Goal: Contribute content: Contribute content

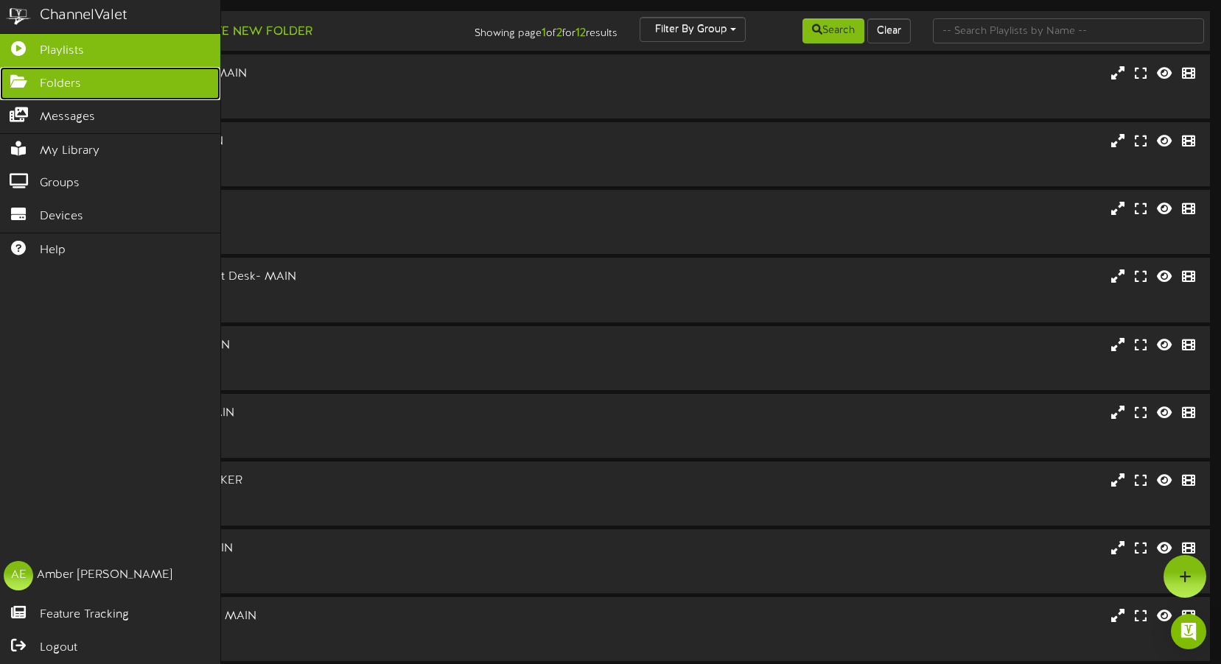
drag, startPoint x: 28, startPoint y: 77, endPoint x: 49, endPoint y: 84, distance: 22.4
click at [28, 77] on icon at bounding box center [18, 79] width 37 height 11
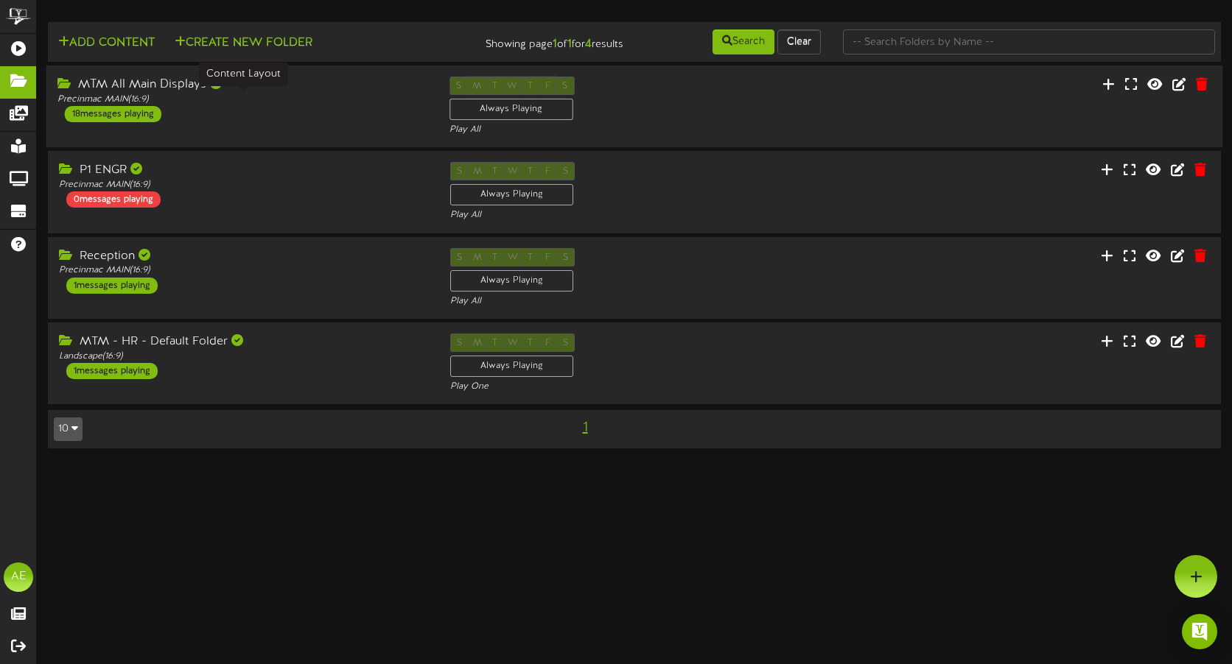
click at [272, 100] on div "Precinmac MAIN ( 16:9 )" at bounding box center [242, 100] width 370 height 13
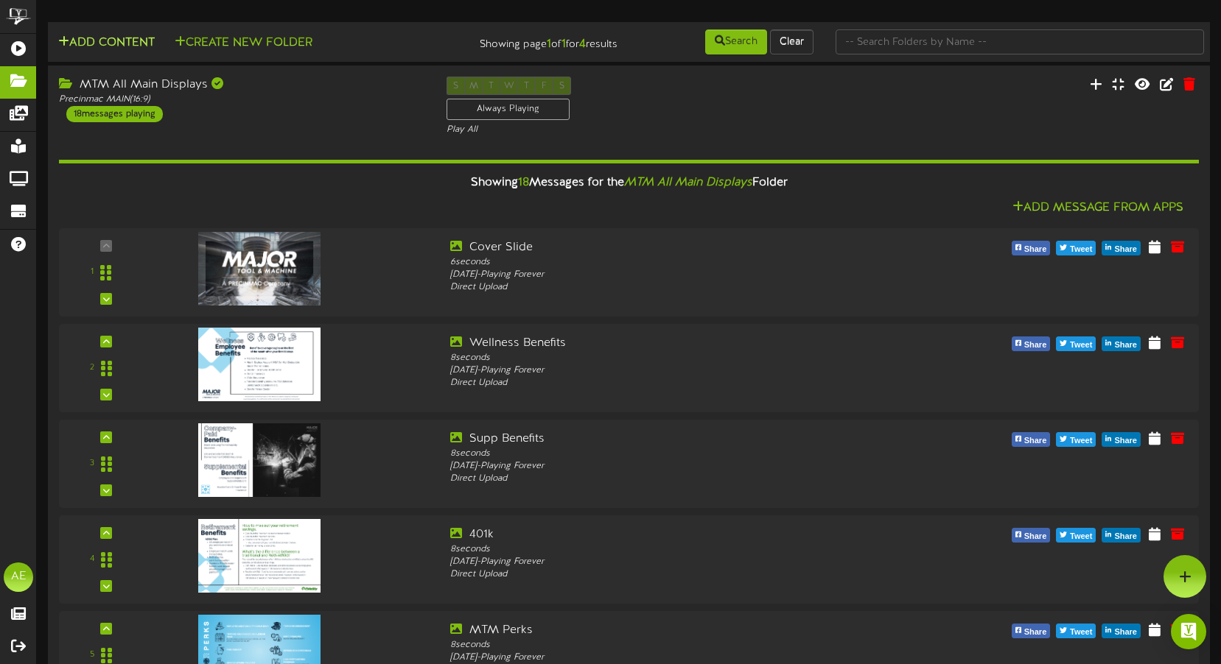
click at [102, 35] on button "Add Content" at bounding box center [106, 43] width 105 height 18
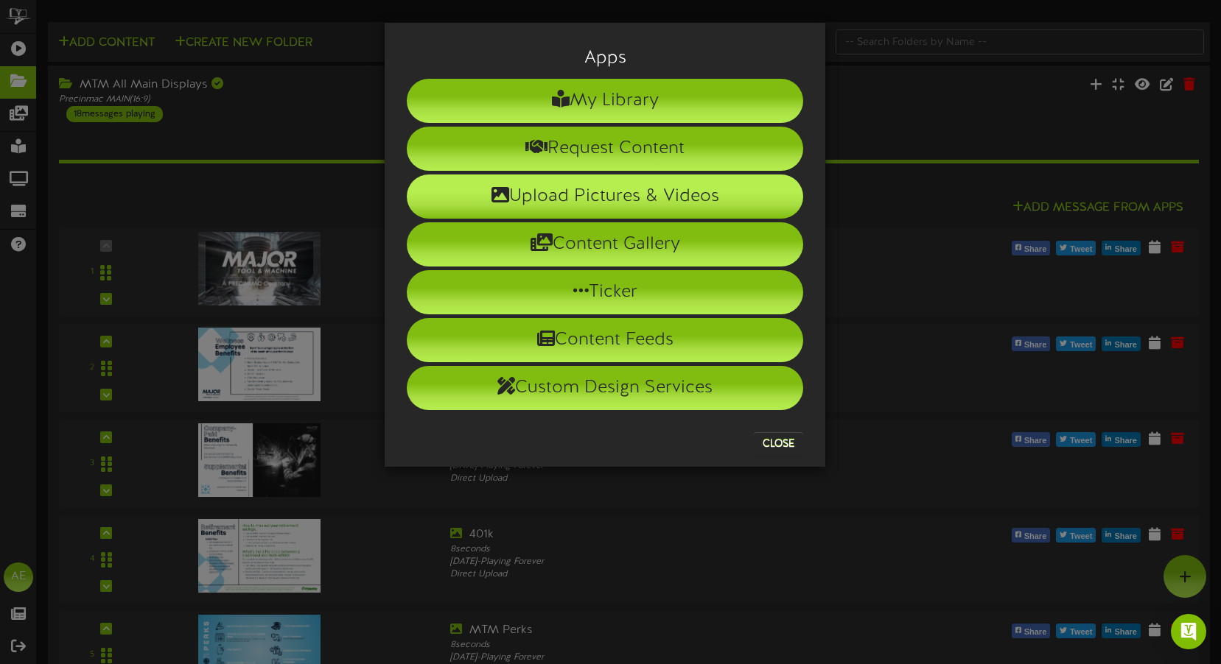
click at [584, 203] on li "Upload Pictures & Videos" at bounding box center [605, 197] width 396 height 44
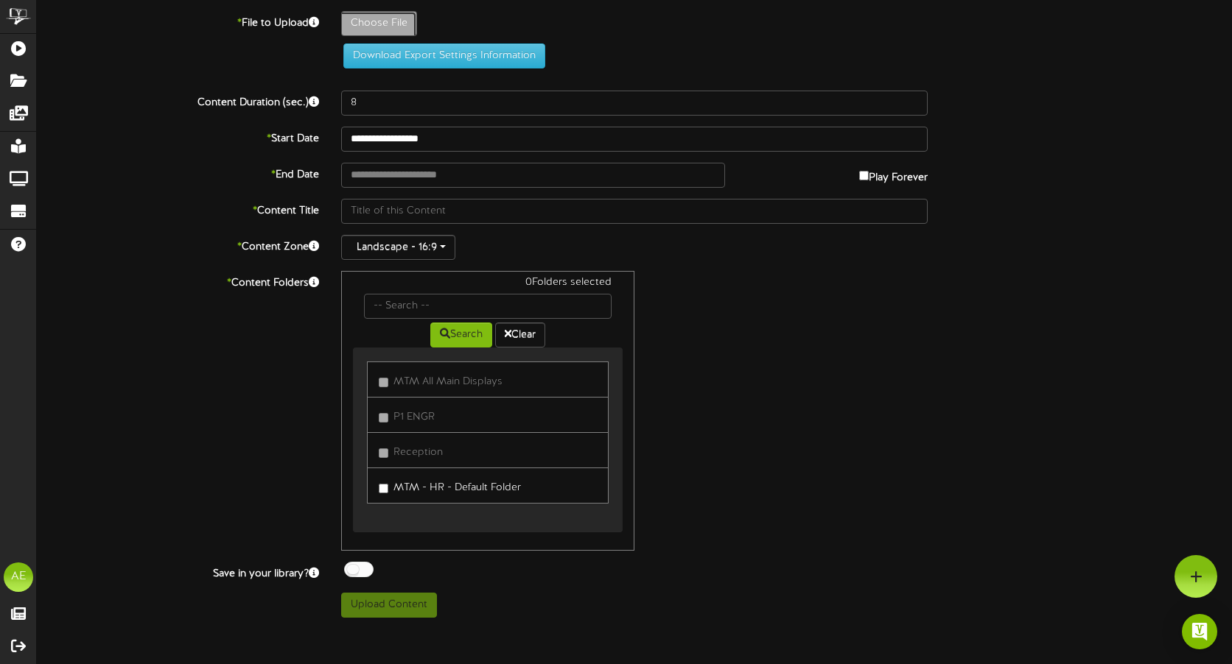
type input "**********"
type input "Falljacketsale"
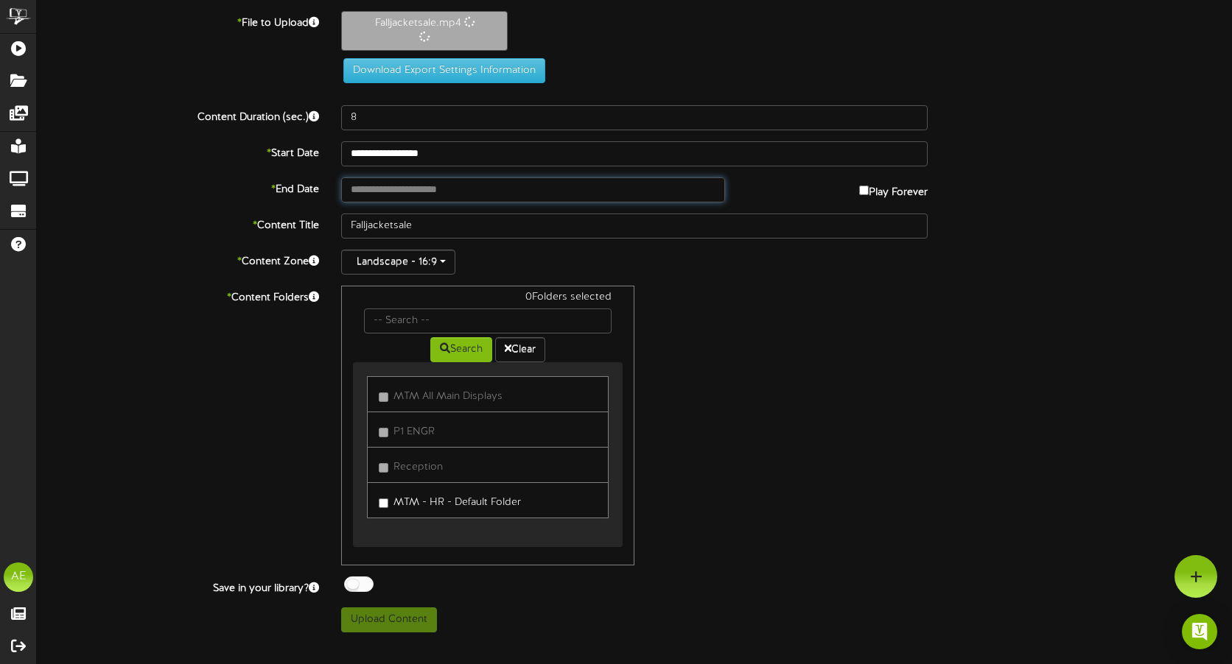
click at [369, 191] on input "text" at bounding box center [533, 190] width 384 height 25
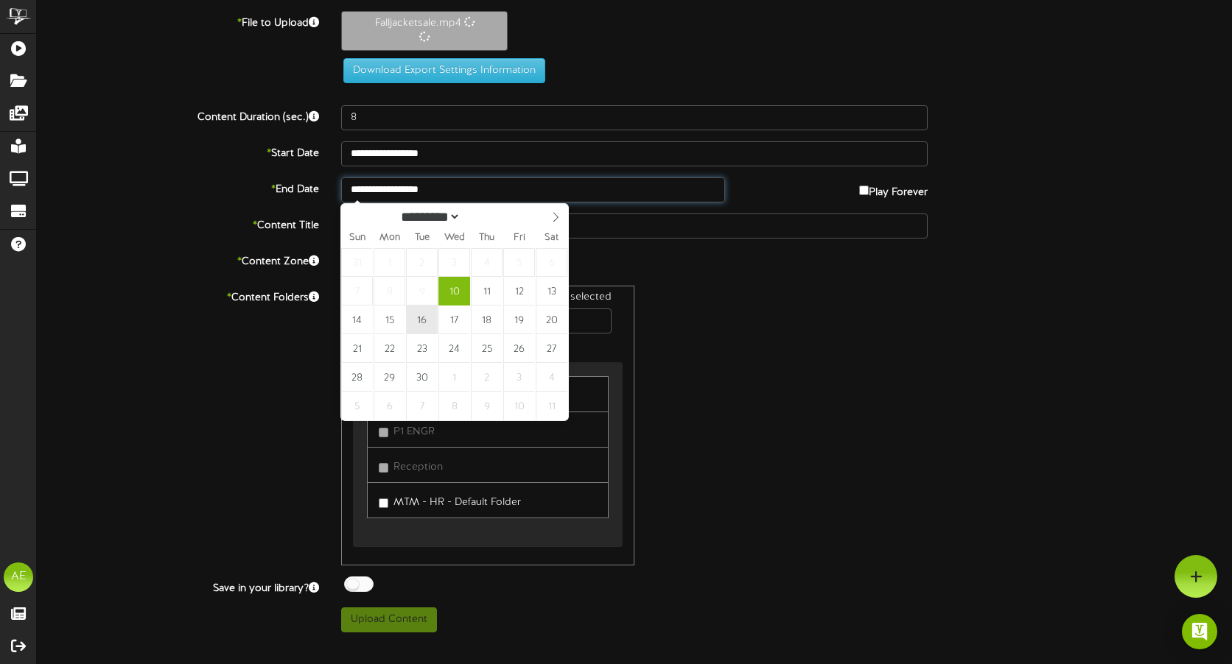
type input "**********"
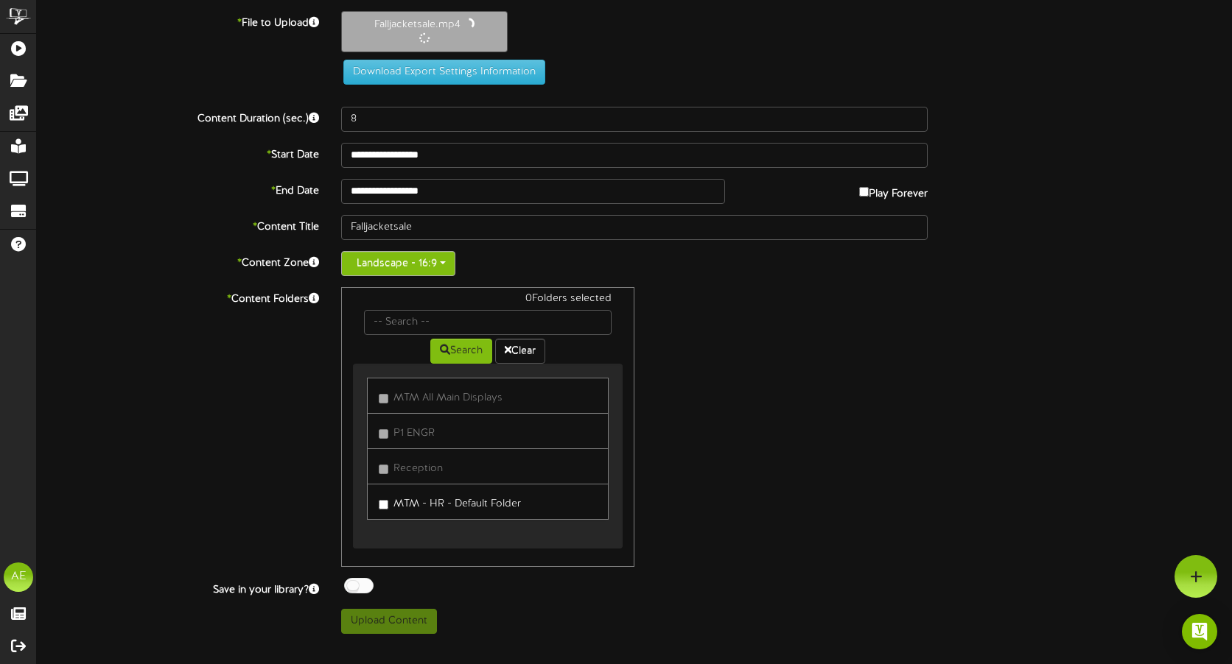
click at [444, 264] on span "button" at bounding box center [443, 263] width 6 height 3
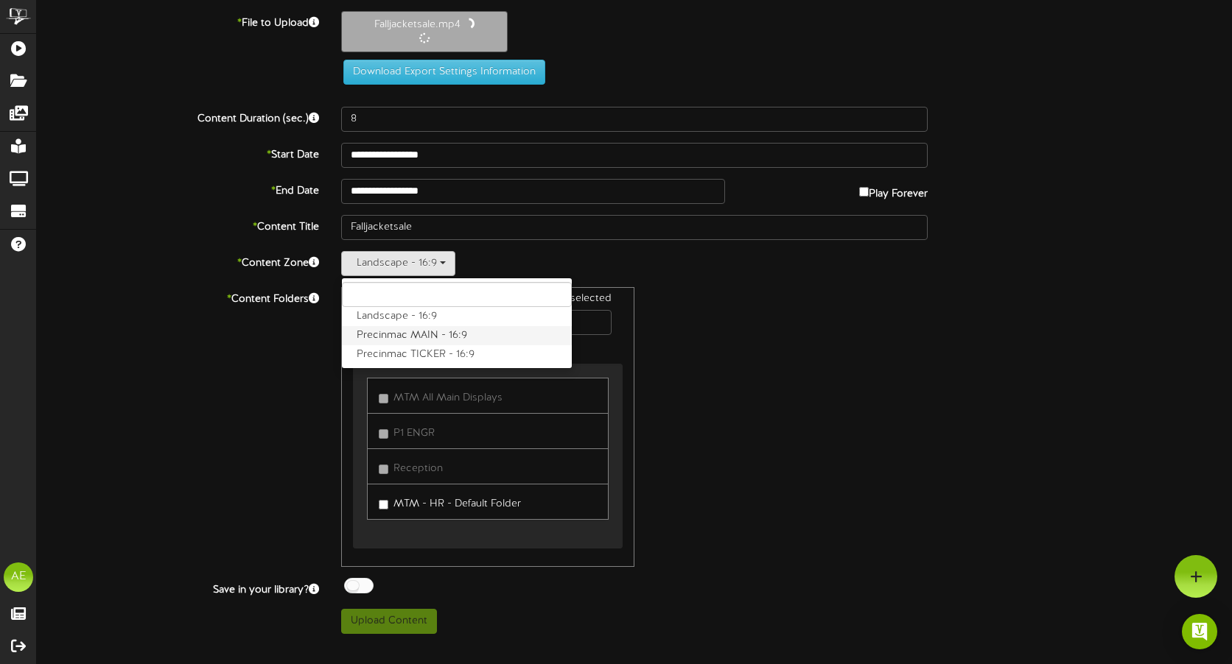
click at [452, 331] on label "Precinmac MAIN - 16:9" at bounding box center [457, 335] width 230 height 19
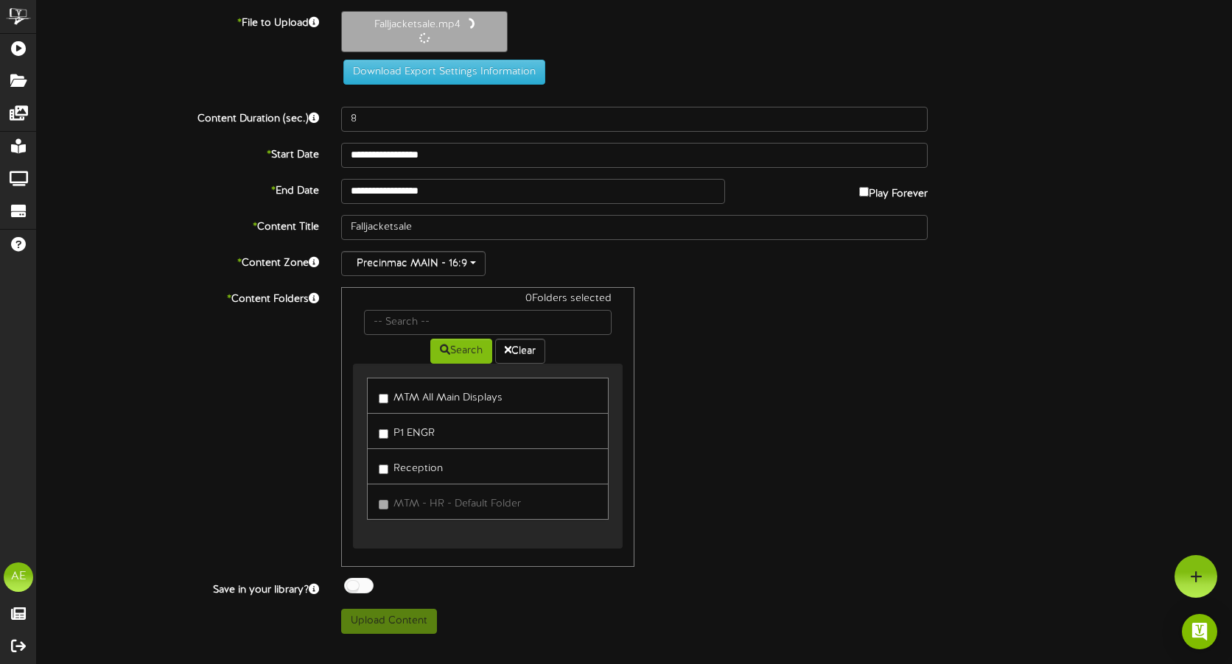
click at [457, 395] on label "MTM All Main Displays" at bounding box center [441, 396] width 124 height 20
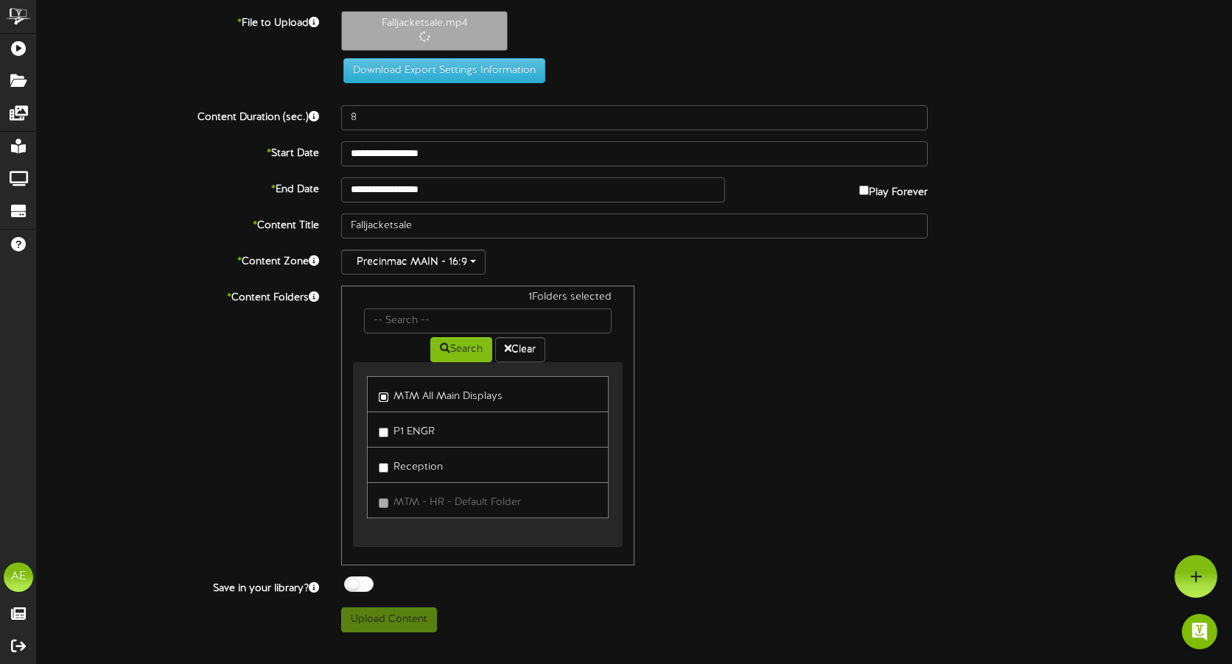
type input "22"
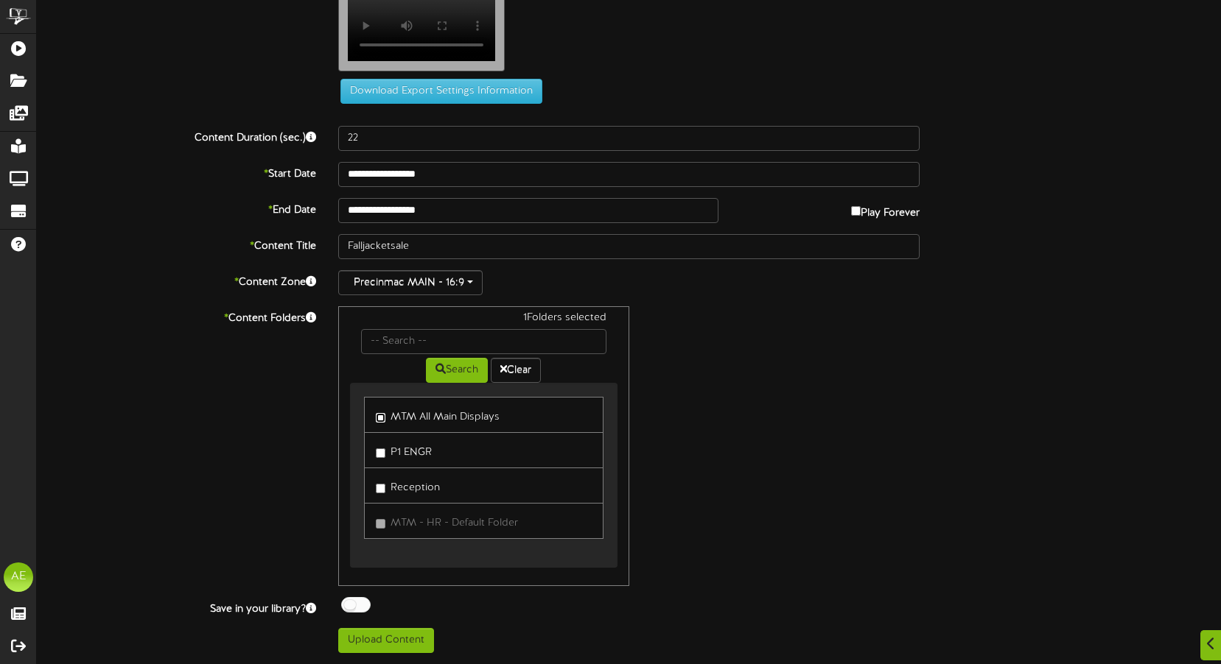
scroll to position [52, 0]
click at [383, 642] on button "Upload Content" at bounding box center [386, 640] width 96 height 25
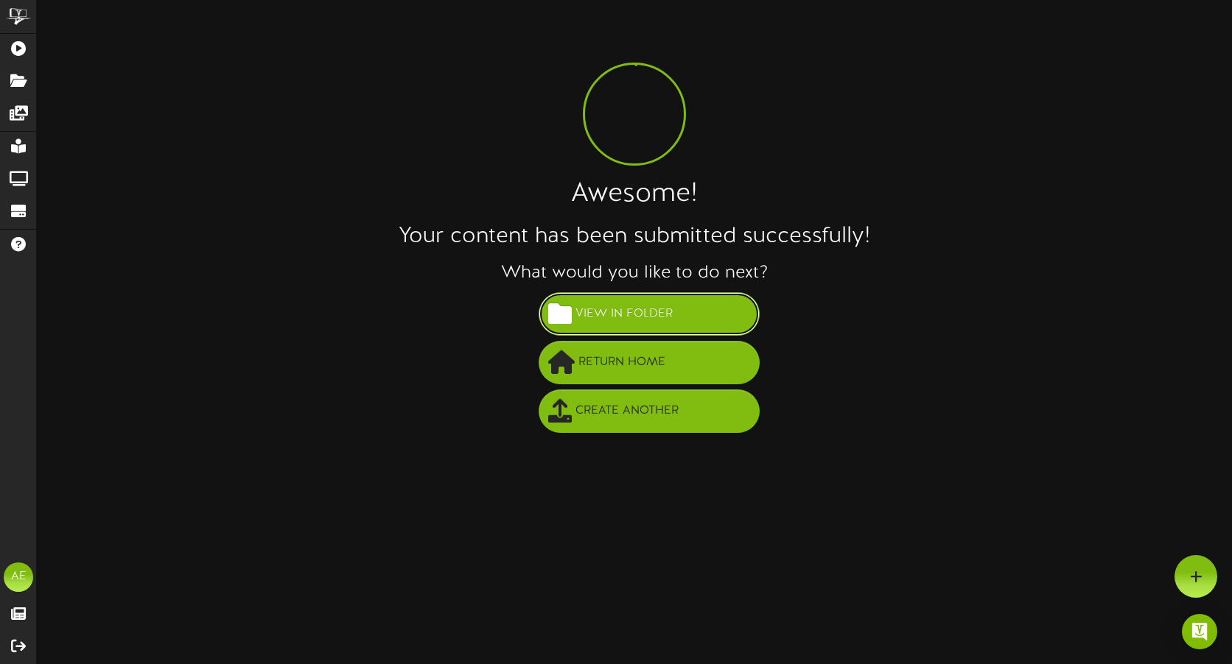
drag, startPoint x: 569, startPoint y: 323, endPoint x: 676, endPoint y: 312, distance: 107.4
click at [569, 323] on span at bounding box center [560, 314] width 24 height 24
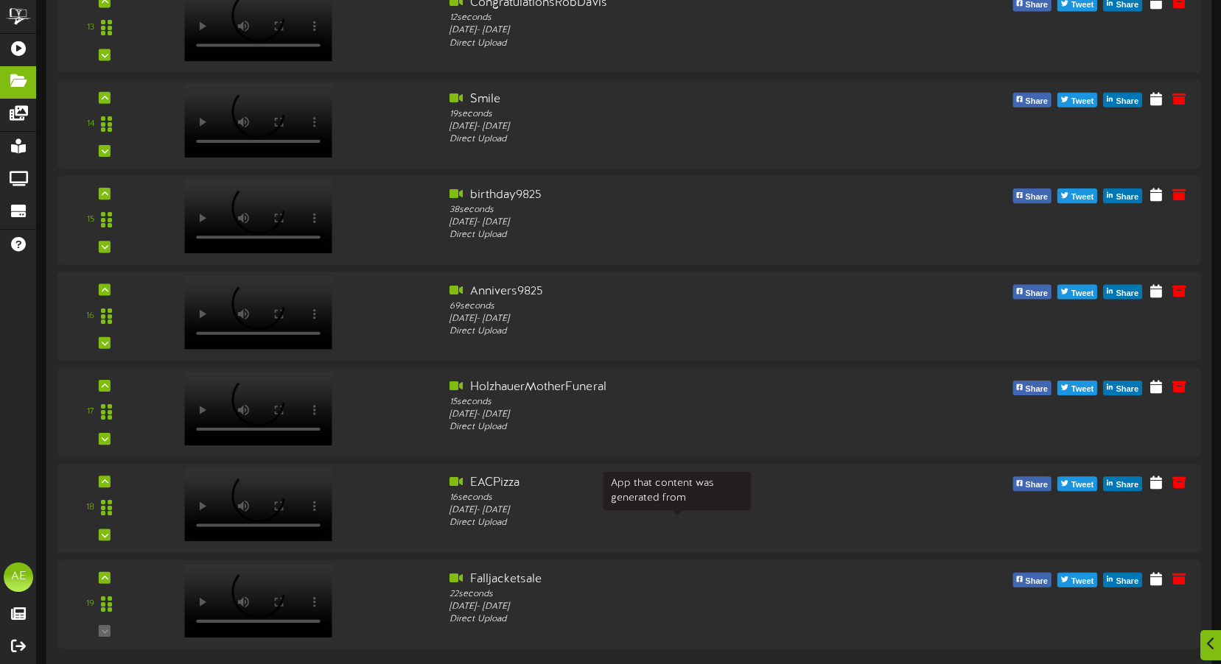
scroll to position [1398, 0]
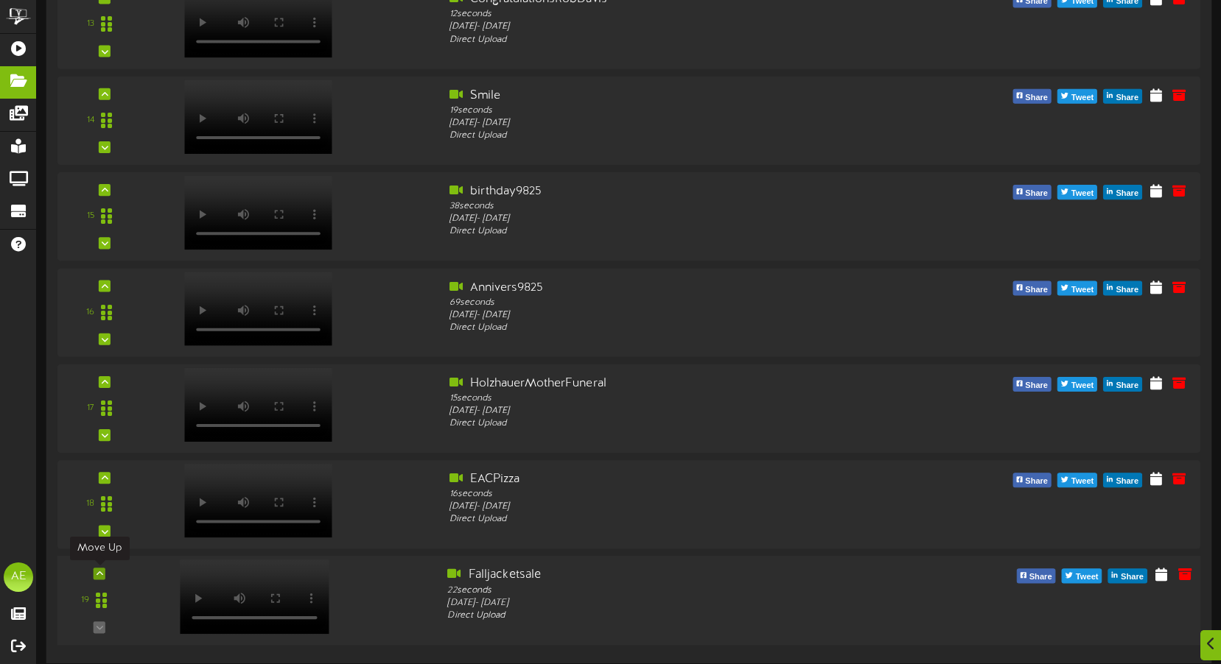
click at [97, 573] on icon at bounding box center [100, 573] width 7 height 7
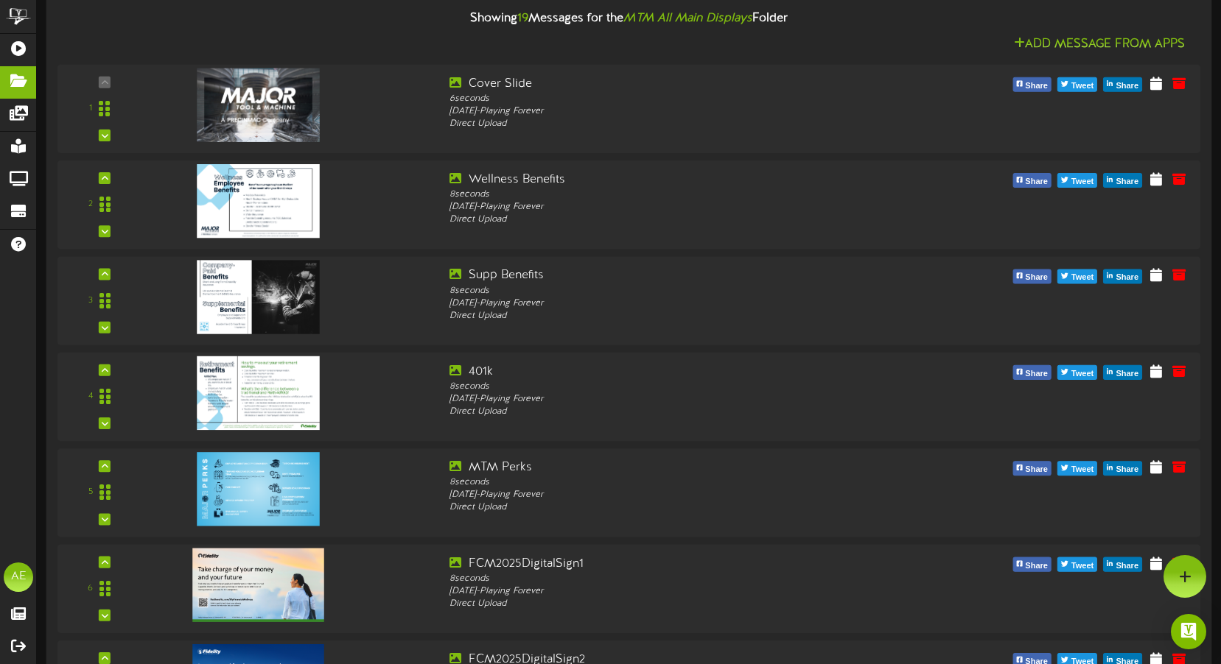
scroll to position [0, 0]
